Goal: Task Accomplishment & Management: Manage account settings

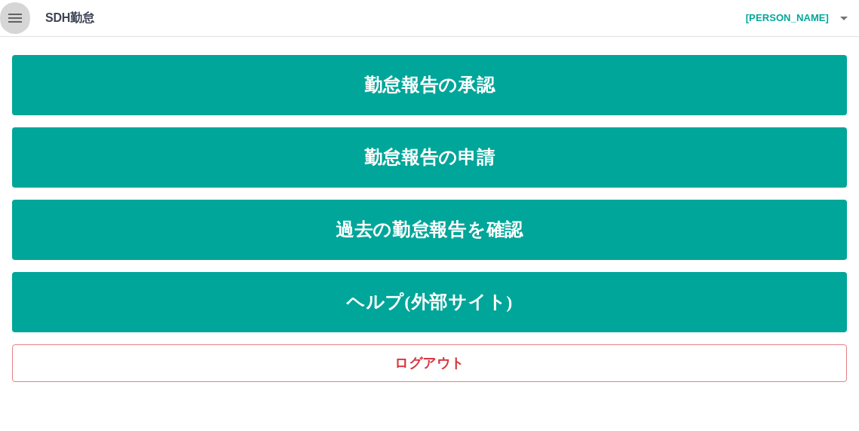
click at [14, 19] on icon "button" at bounding box center [15, 18] width 14 height 9
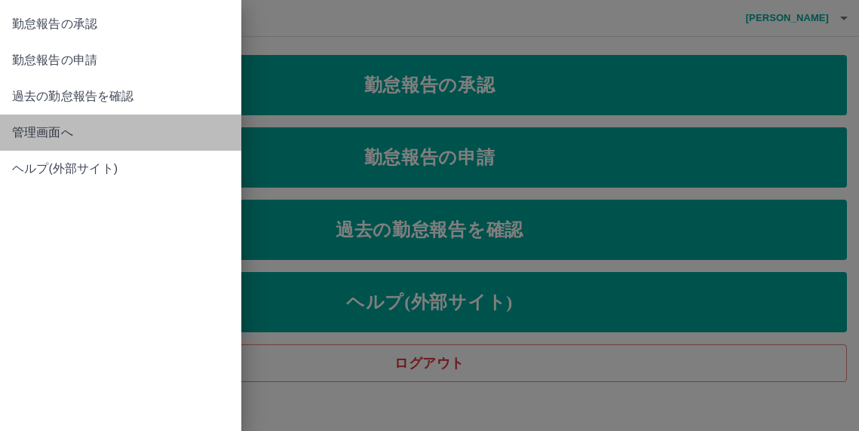
click at [49, 129] on span "管理画面へ" at bounding box center [120, 133] width 217 height 18
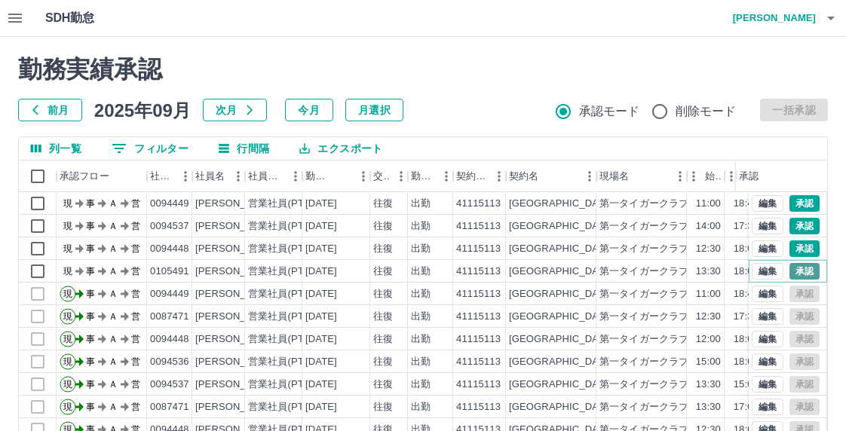
click at [797, 272] on button "承認" at bounding box center [805, 271] width 30 height 17
